Goal: Information Seeking & Learning: Learn about a topic

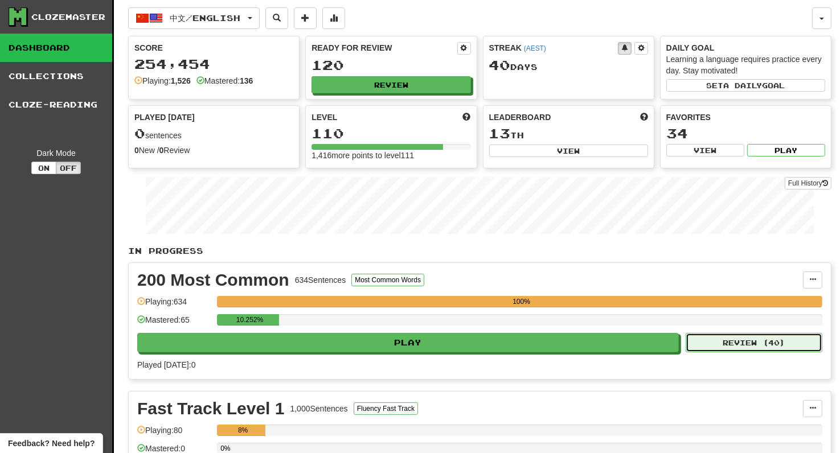
click at [747, 343] on button "Review ( 40 )" at bounding box center [753, 342] width 137 height 19
select select "**"
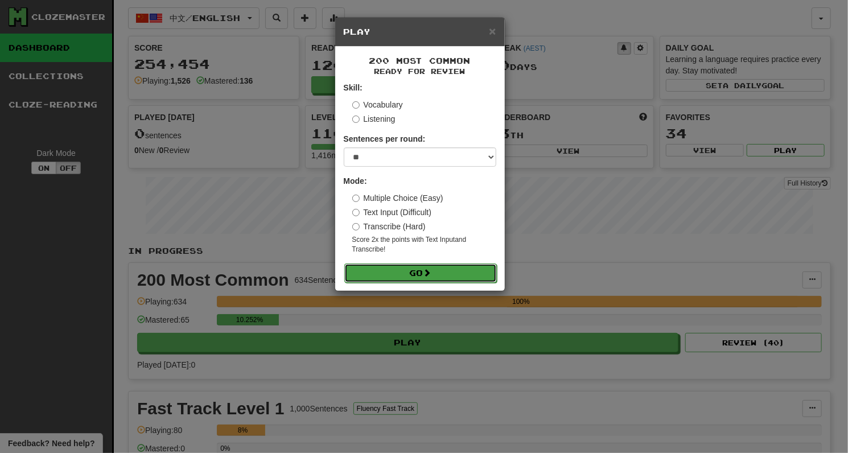
click at [412, 270] on button "Go" at bounding box center [420, 273] width 153 height 19
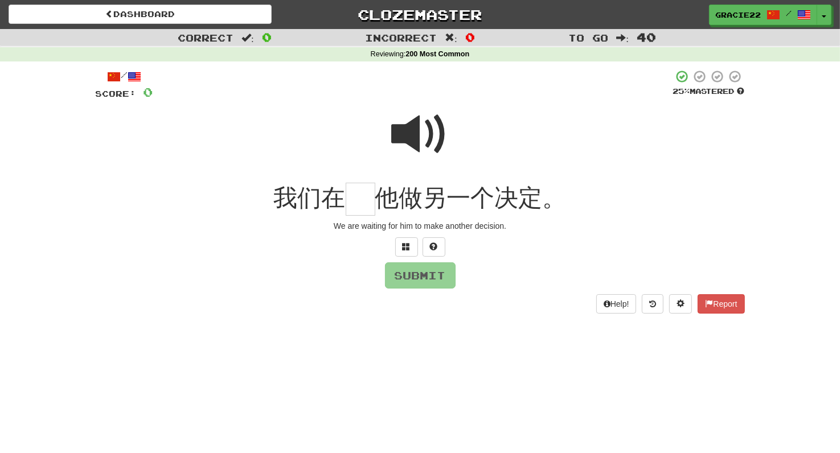
click at [417, 140] on span at bounding box center [420, 134] width 57 height 57
click at [355, 196] on input "text" at bounding box center [361, 200] width 30 height 34
type input "*"
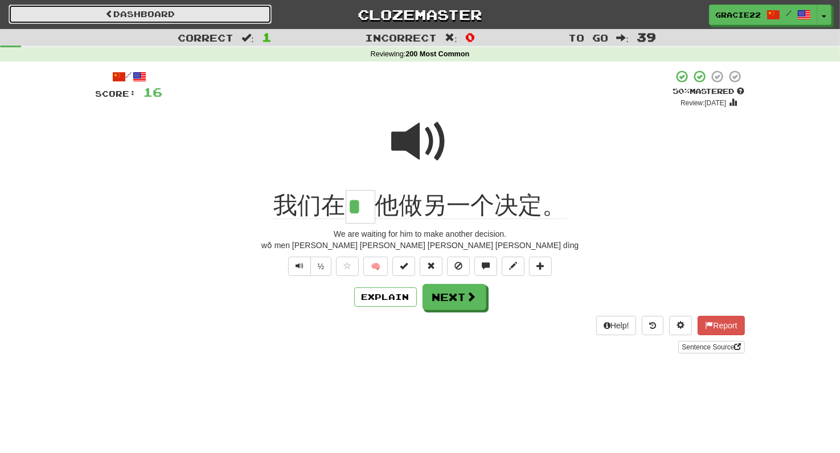
click at [139, 11] on link "Dashboard" at bounding box center [140, 14] width 263 height 19
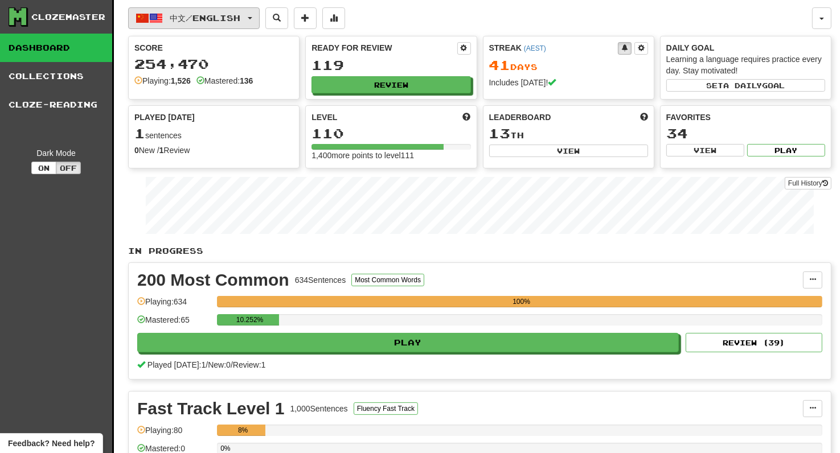
click at [252, 18] on span "button" at bounding box center [250, 18] width 5 height 2
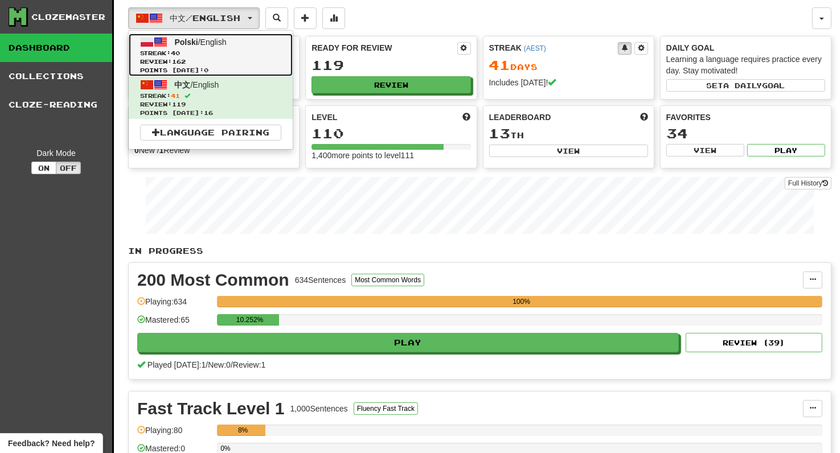
click at [244, 50] on span "Streak: 40" at bounding box center [210, 53] width 141 height 9
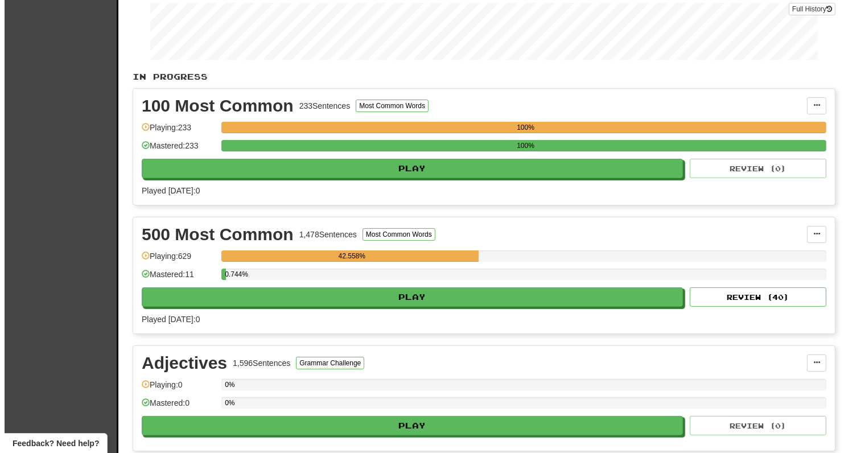
scroll to position [178, 0]
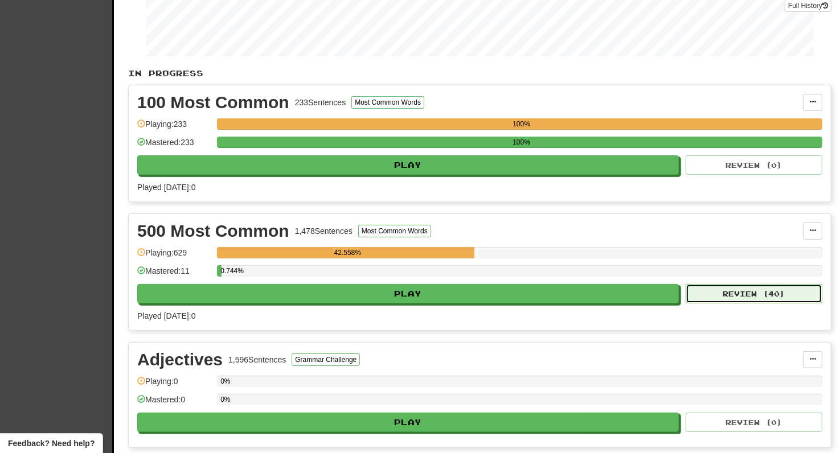
click at [745, 290] on button "Review ( 40 )" at bounding box center [753, 293] width 137 height 19
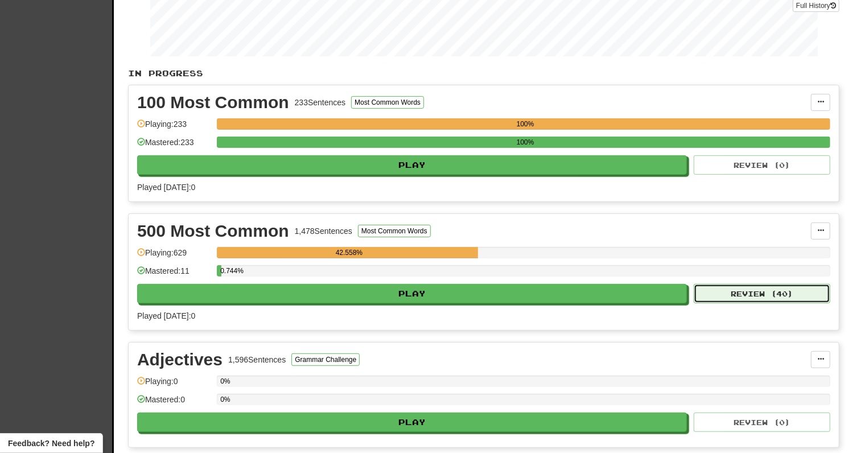
select select "**"
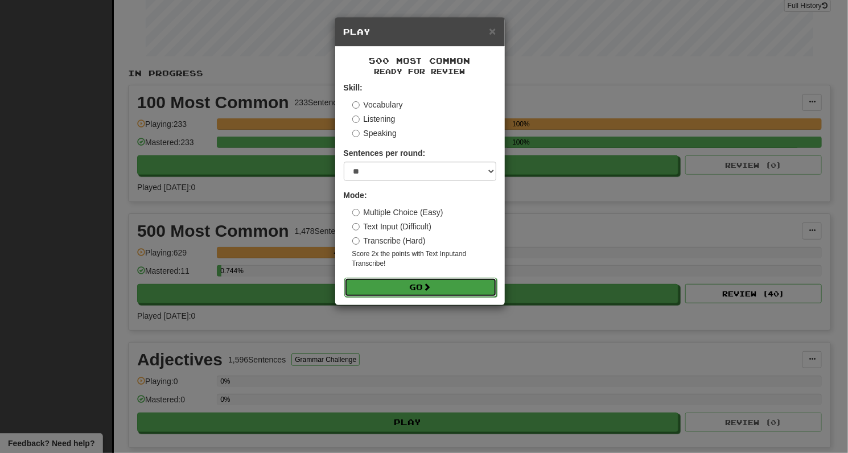
click at [413, 289] on button "Go" at bounding box center [420, 287] width 153 height 19
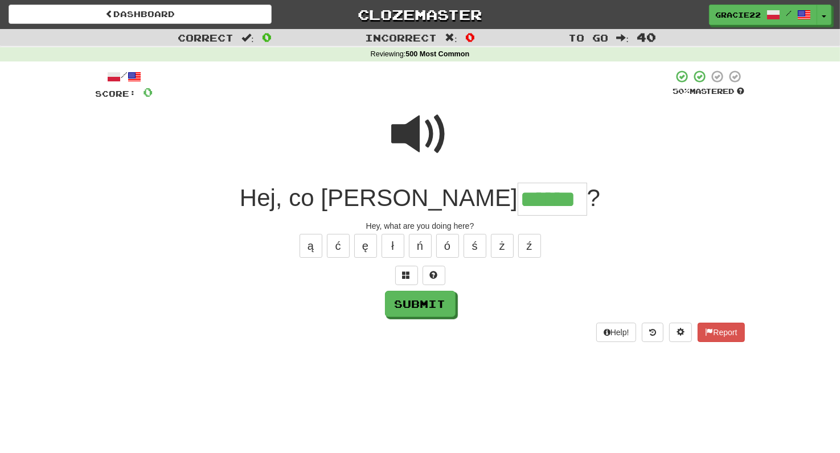
type input "******"
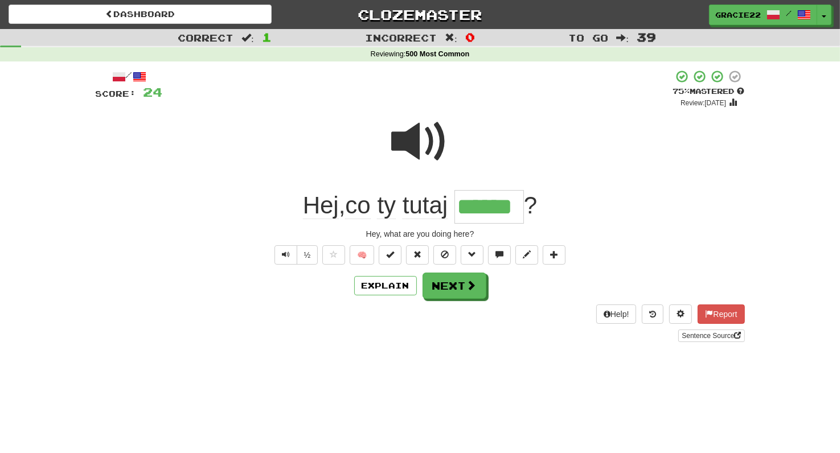
click at [462, 378] on div "Dashboard Clozemaster Gracie22 / Toggle Dropdown Dashboard Leaderboard Activity…" at bounding box center [420, 226] width 840 height 453
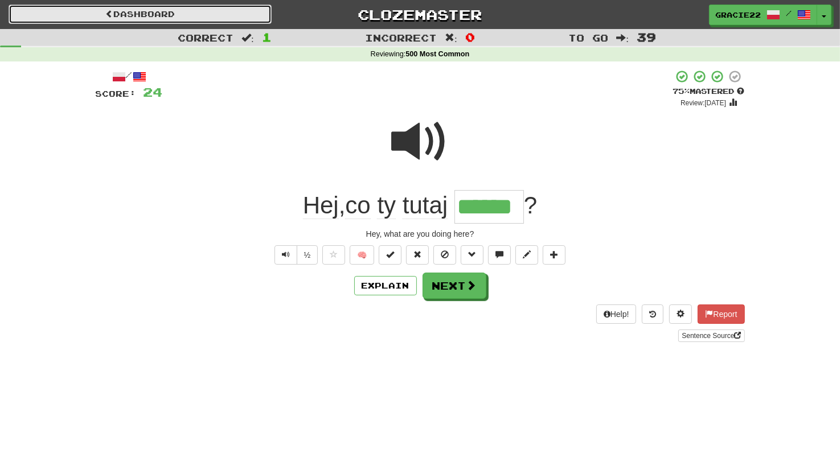
click at [148, 10] on link "Dashboard" at bounding box center [140, 14] width 263 height 19
